Goal: Communication & Community: Answer question/provide support

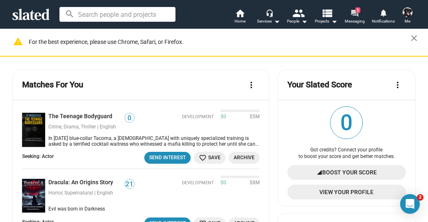
click at [356, 11] on span "1" at bounding box center [358, 9] width 5 height 5
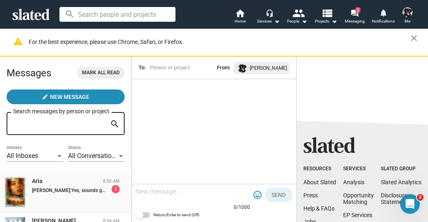
click at [71, 185] on div "Aria" at bounding box center [66, 181] width 68 height 8
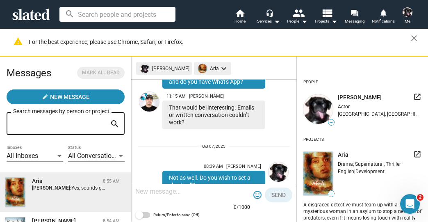
scroll to position [215, 0]
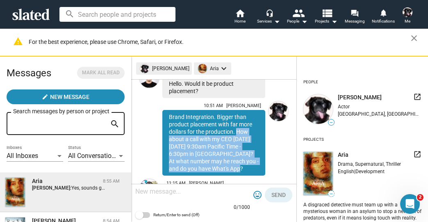
drag, startPoint x: 237, startPoint y: 115, endPoint x: 250, endPoint y: 159, distance: 46.1
click at [250, 159] on div "Brand Integration. Bigger than product placement with far more dollars for the …" at bounding box center [213, 143] width 103 height 66
copy div "How about a call with my CEO [DATE][DATE] 9:30am Pacific Time - 6:30pm in [GEOG…"
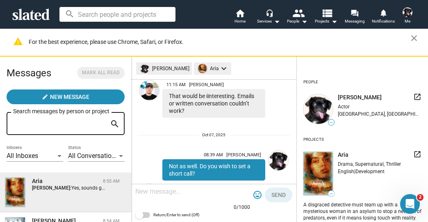
scroll to position [347, 0]
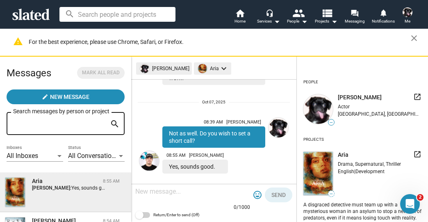
click at [176, 194] on textarea at bounding box center [192, 191] width 115 height 8
paste textarea "How about a call with my CEO [DATE][DATE] 9:30am Pacific Time - 6:30pm in [GEOG…"
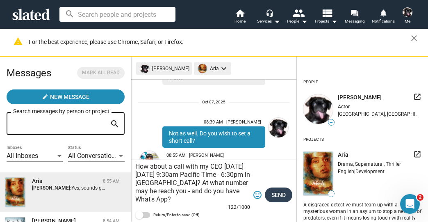
type textarea "How about a call with my CEO [DATE][DATE] 9:30am Pacific Time - 6:30pm in [GEOG…"
click at [281, 192] on span "Send" at bounding box center [279, 194] width 14 height 15
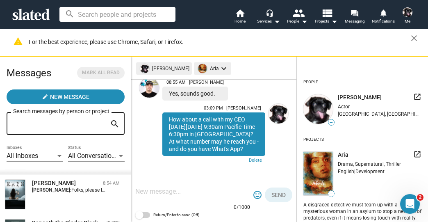
scroll to position [0, 0]
